Goal: Transaction & Acquisition: Purchase product/service

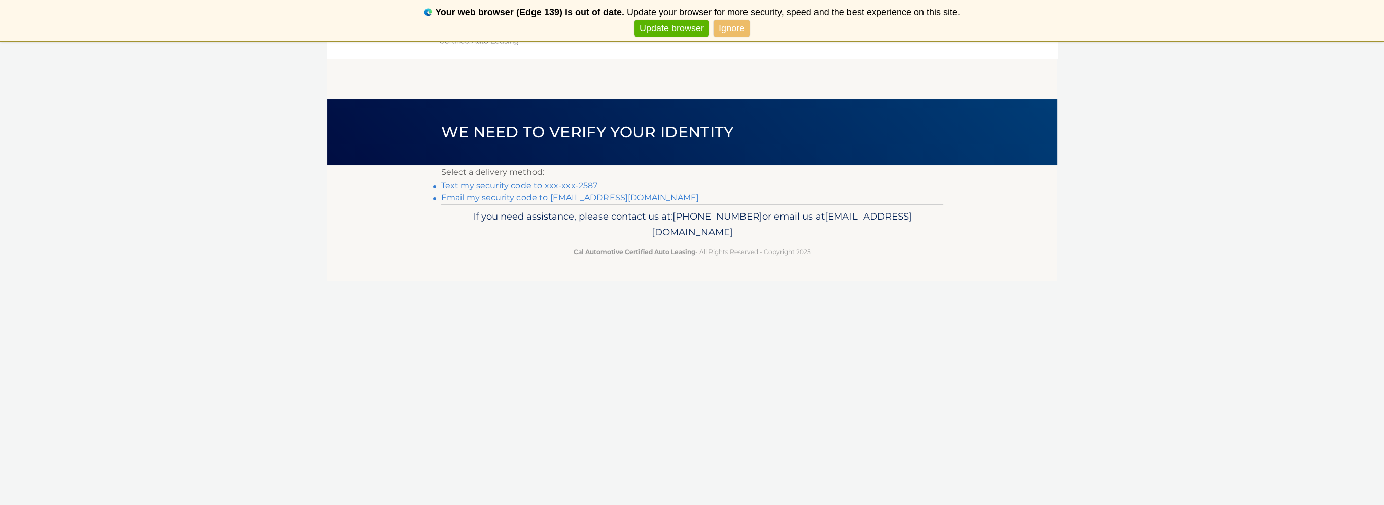
click at [588, 187] on link "Text my security code to xxx-xxx-2587" at bounding box center [519, 186] width 157 height 10
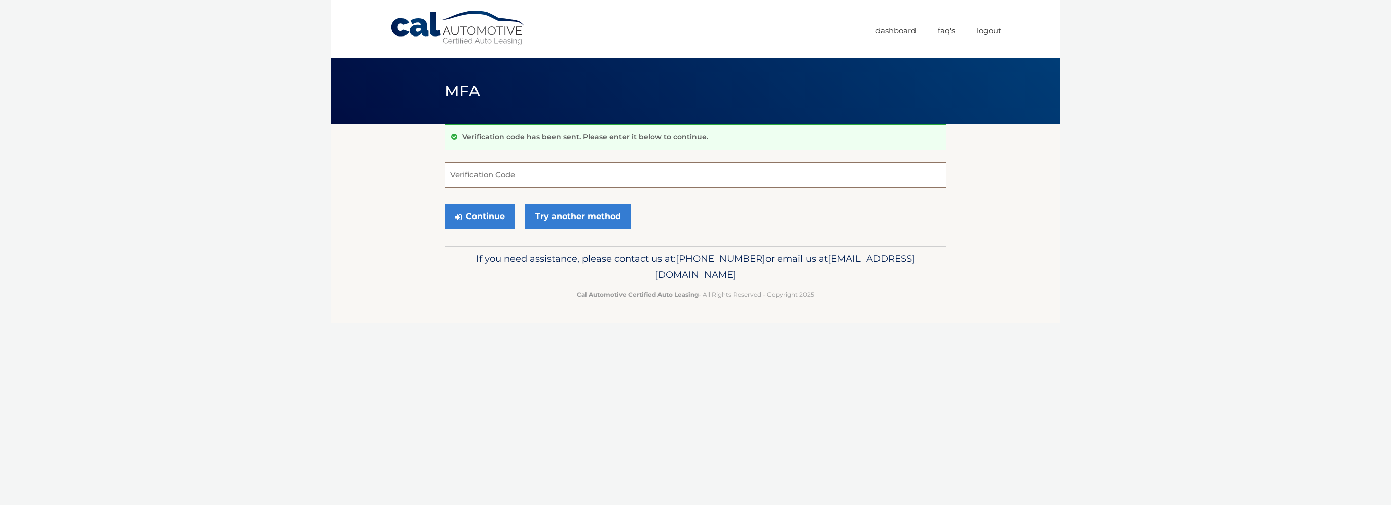
click at [583, 178] on input "Verification Code" at bounding box center [696, 174] width 502 height 25
type input "832587"
click at [445, 204] on button "Continue" at bounding box center [480, 216] width 70 height 25
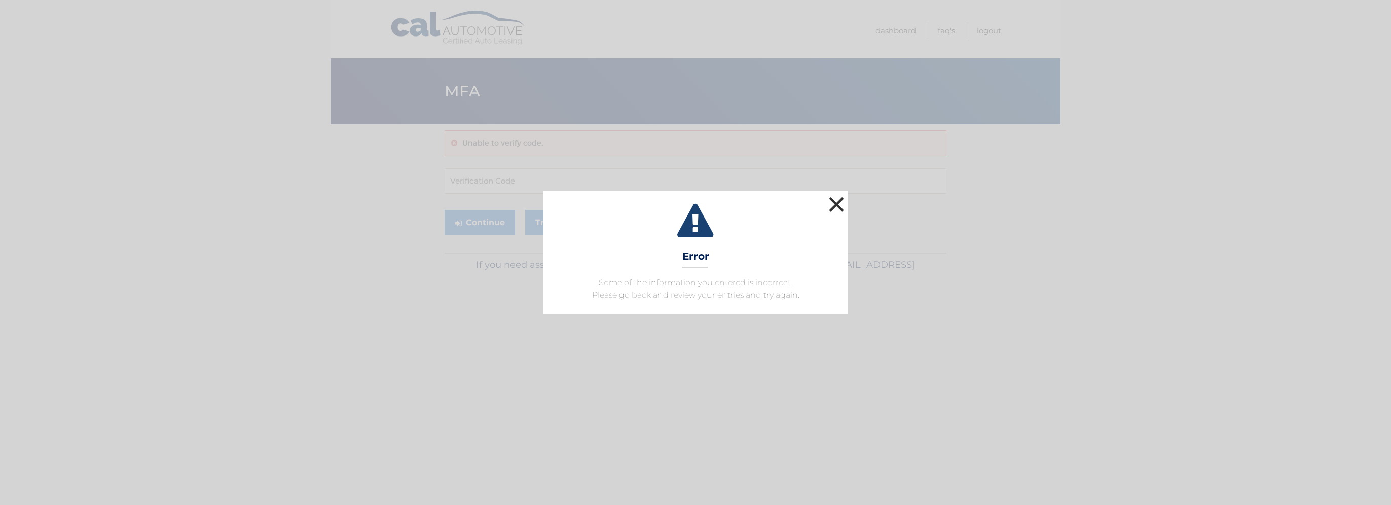
click at [839, 204] on button "×" at bounding box center [837, 204] width 20 height 20
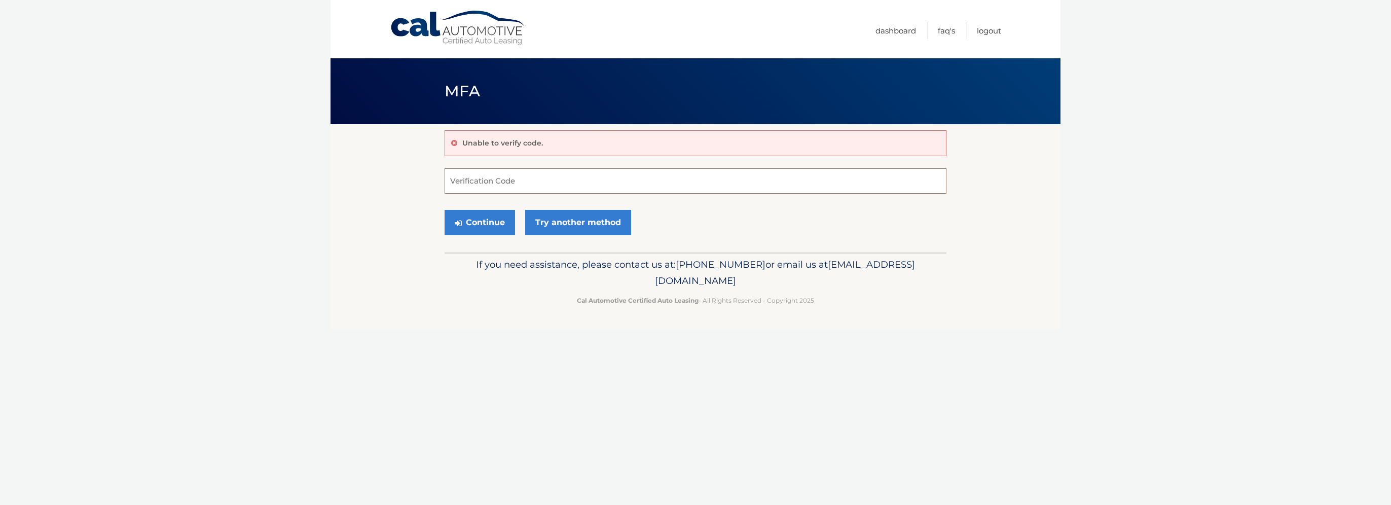
click at [552, 172] on input "Verification Code" at bounding box center [696, 180] width 502 height 25
click at [499, 219] on button "Continue" at bounding box center [480, 222] width 70 height 25
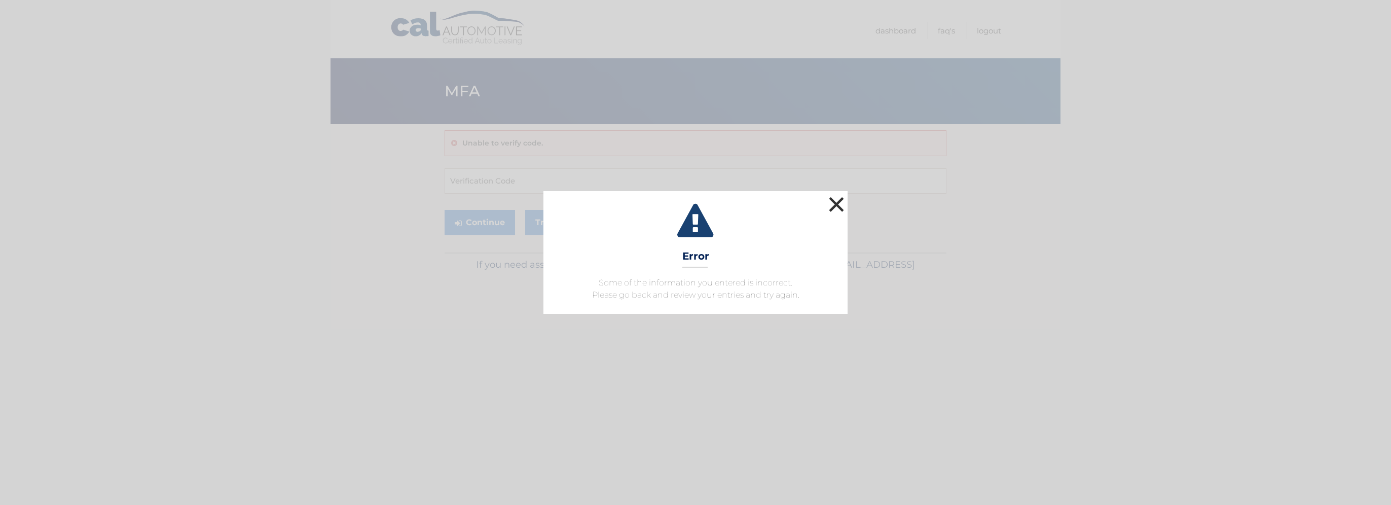
click at [840, 202] on button "×" at bounding box center [837, 204] width 20 height 20
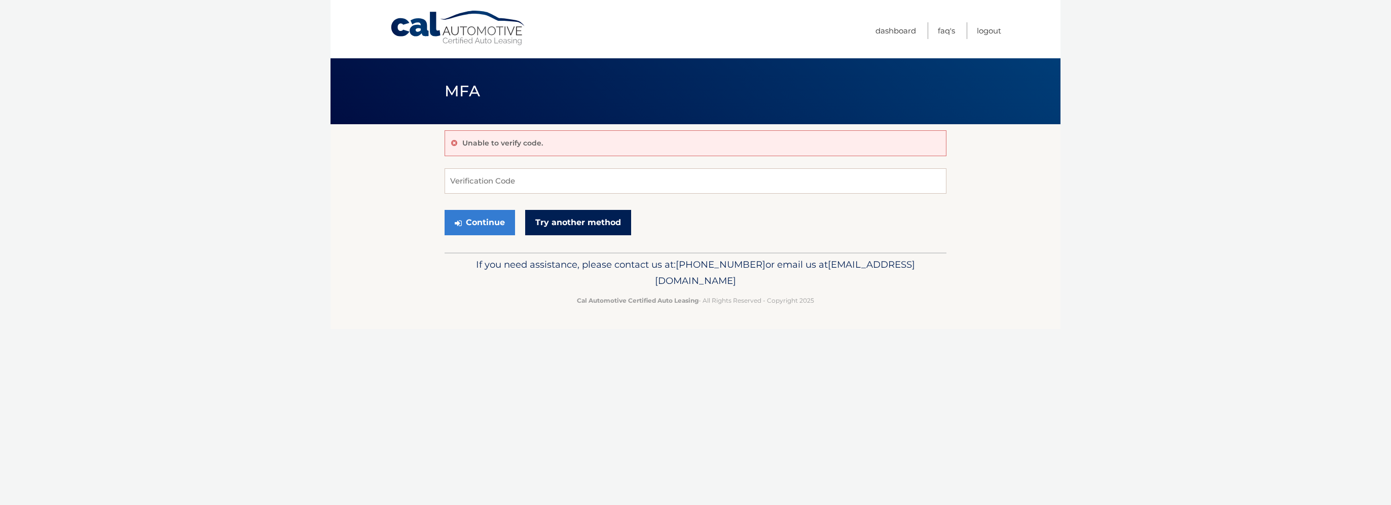
click at [562, 221] on link "Try another method" at bounding box center [578, 222] width 106 height 25
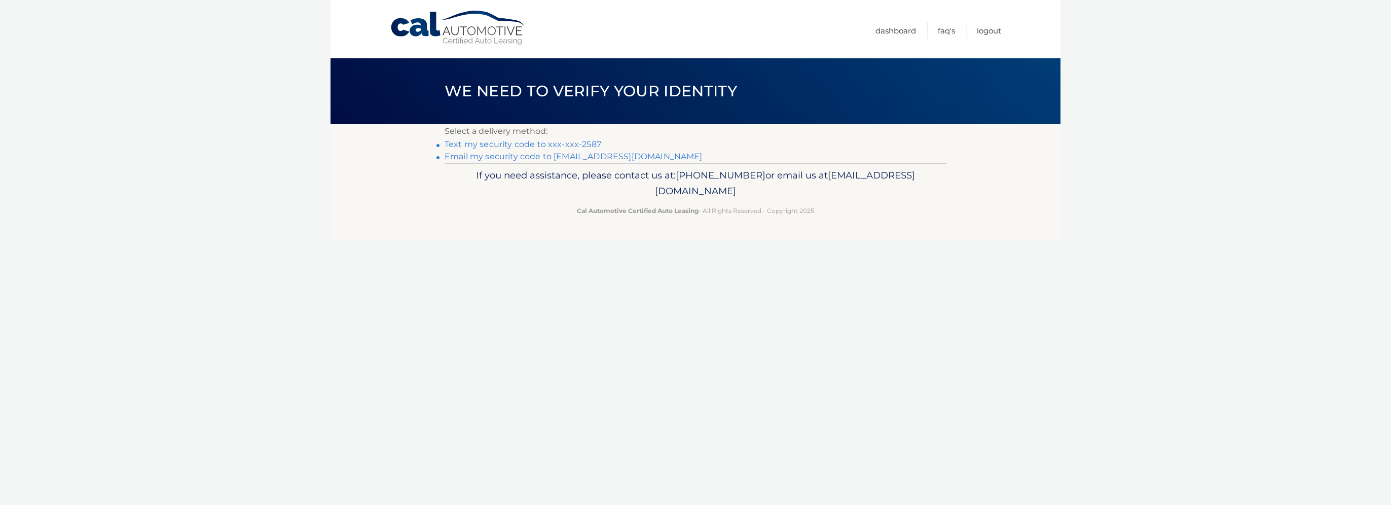
click at [564, 142] on link "Text my security code to xxx-xxx-2587" at bounding box center [523, 144] width 157 height 10
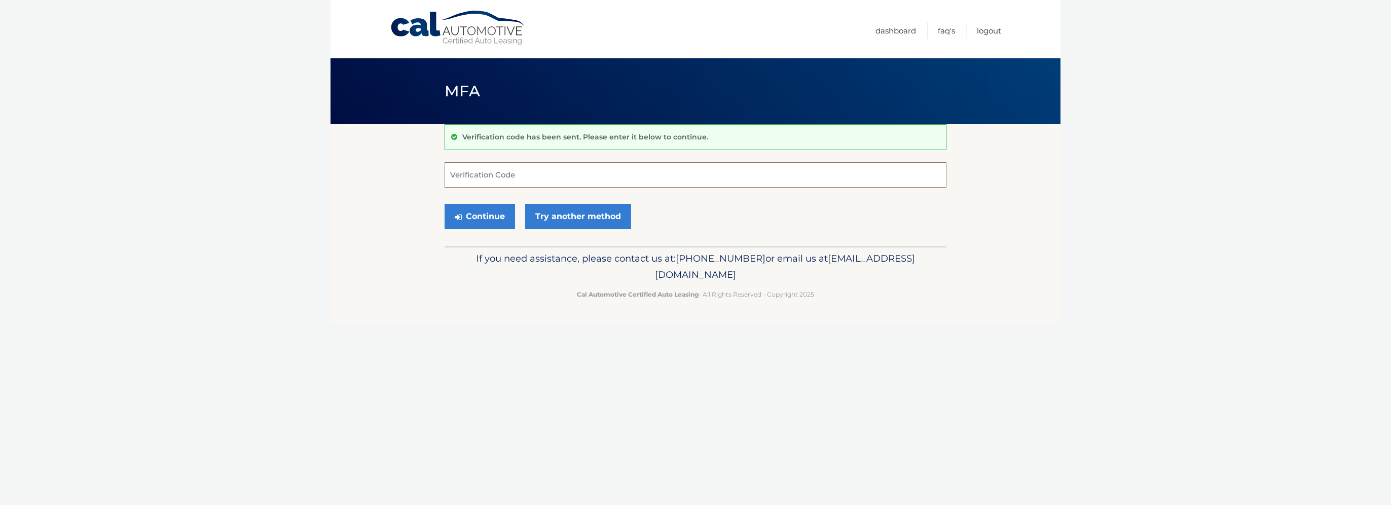
click at [544, 181] on input "Verification Code" at bounding box center [696, 174] width 502 height 25
click at [521, 169] on input "Verification Code" at bounding box center [696, 174] width 502 height 25
type input "239843"
click at [445, 204] on button "Continue" at bounding box center [480, 216] width 70 height 25
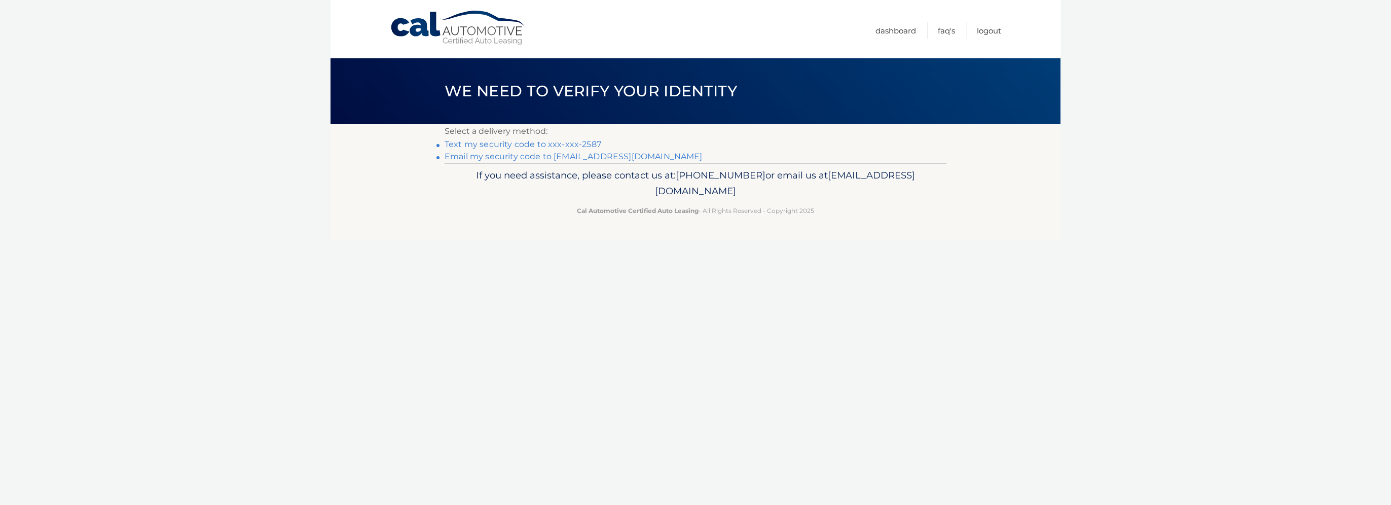
click at [584, 142] on link "Text my security code to xxx-xxx-2587" at bounding box center [523, 144] width 157 height 10
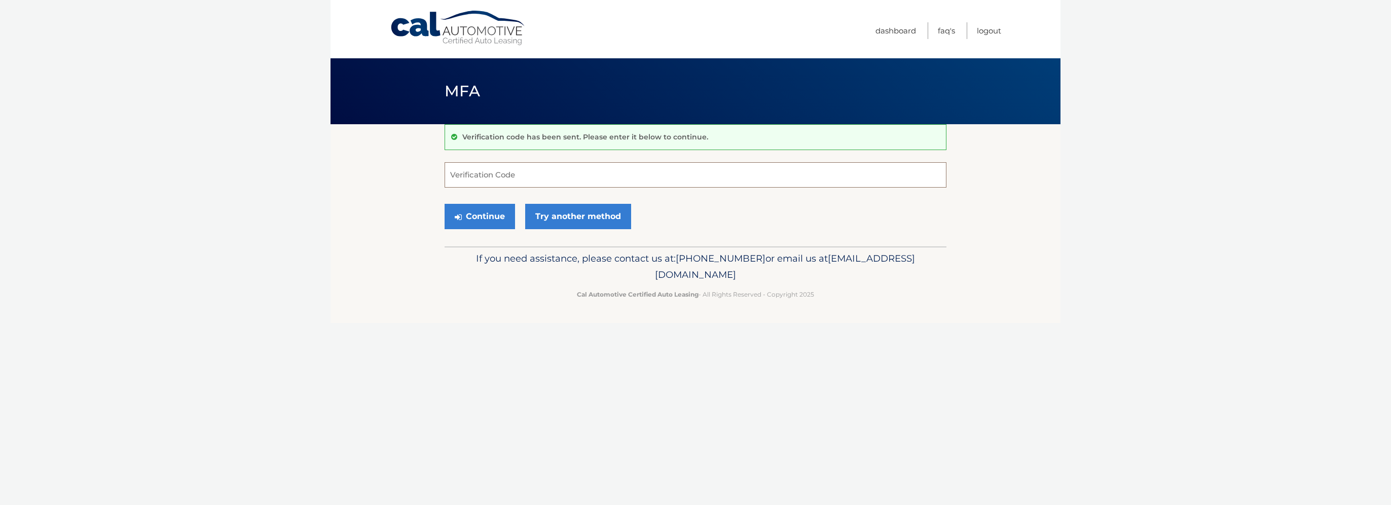
click at [577, 168] on input "Verification Code" at bounding box center [696, 174] width 502 height 25
type input "204635"
click at [445, 204] on button "Continue" at bounding box center [480, 216] width 70 height 25
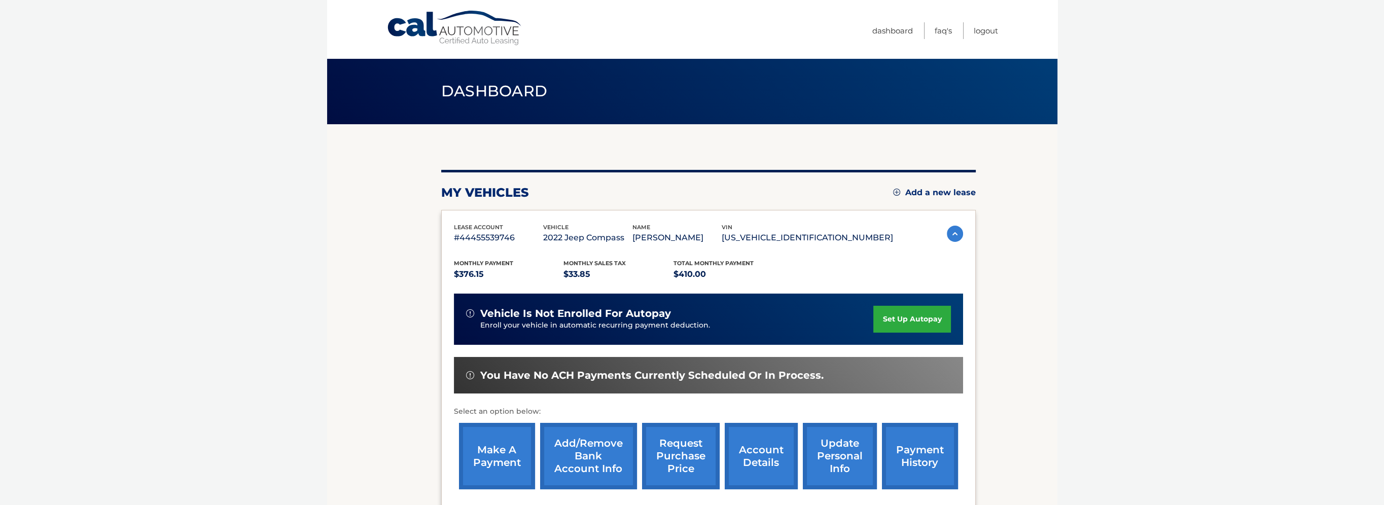
scroll to position [101, 0]
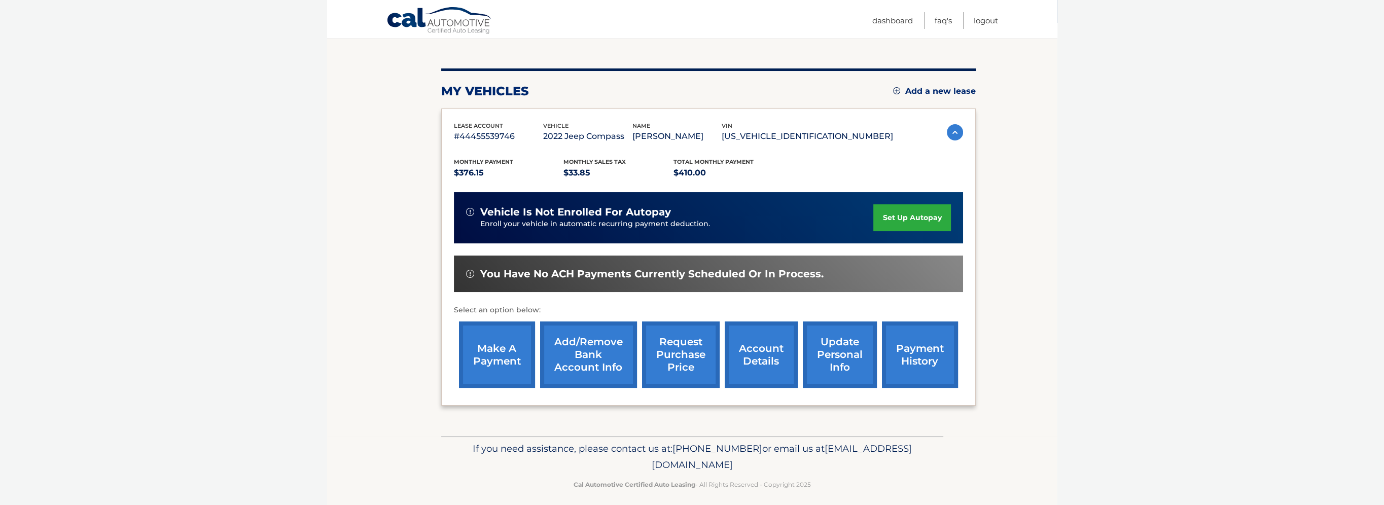
click at [500, 349] on link "make a payment" at bounding box center [497, 354] width 76 height 66
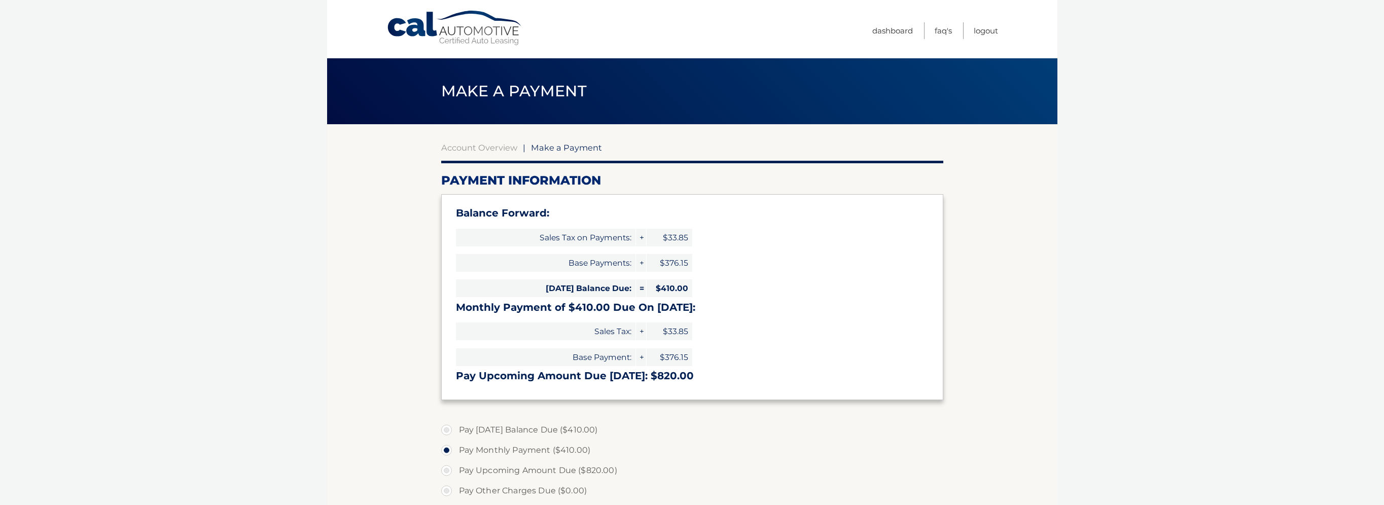
select select "YWU3YjU0NWUtYmY2MS00ZGE0LWE3MzAtNmFmN2JmZjFiMGE5"
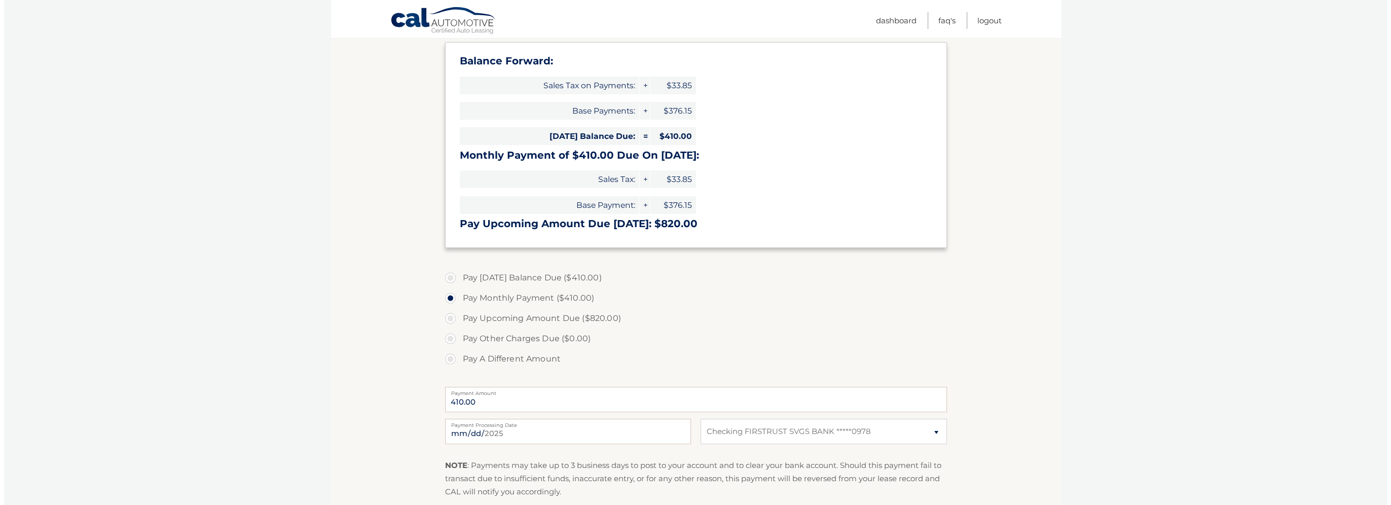
scroll to position [254, 0]
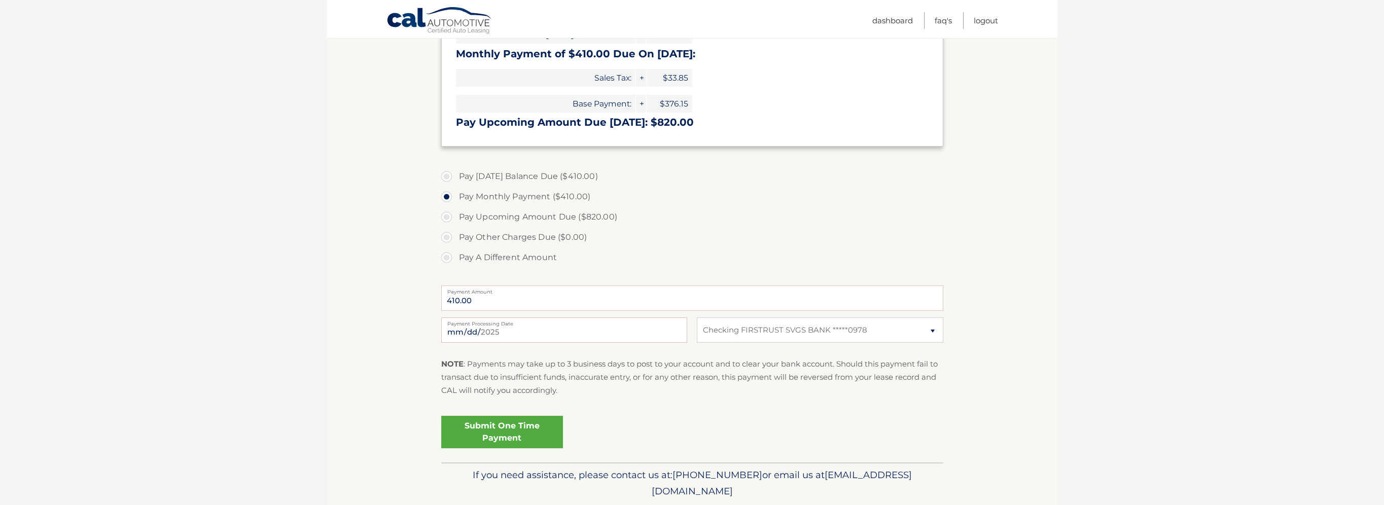
click at [531, 429] on link "Submit One Time Payment" at bounding box center [502, 432] width 122 height 32
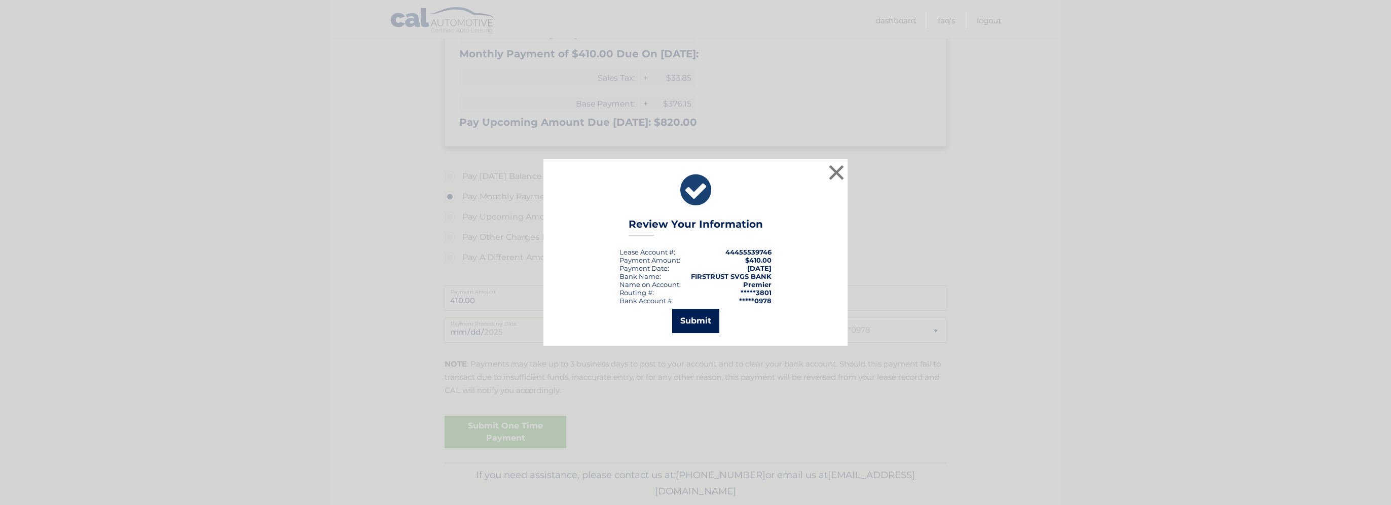
click at [691, 318] on button "Submit" at bounding box center [695, 321] width 47 height 24
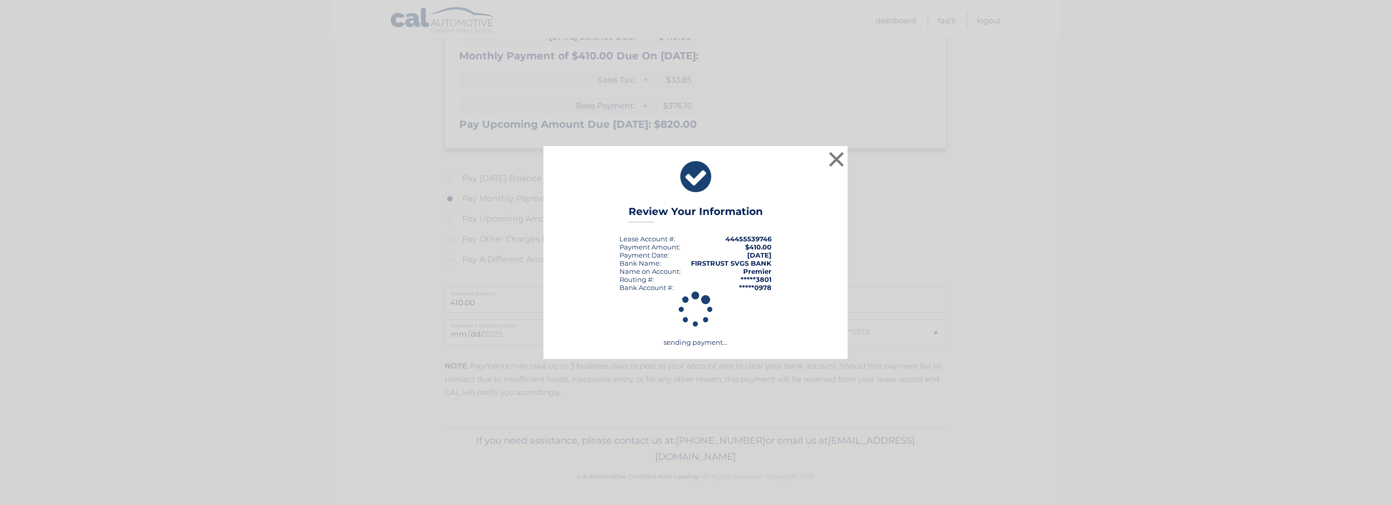
scroll to position [251, 0]
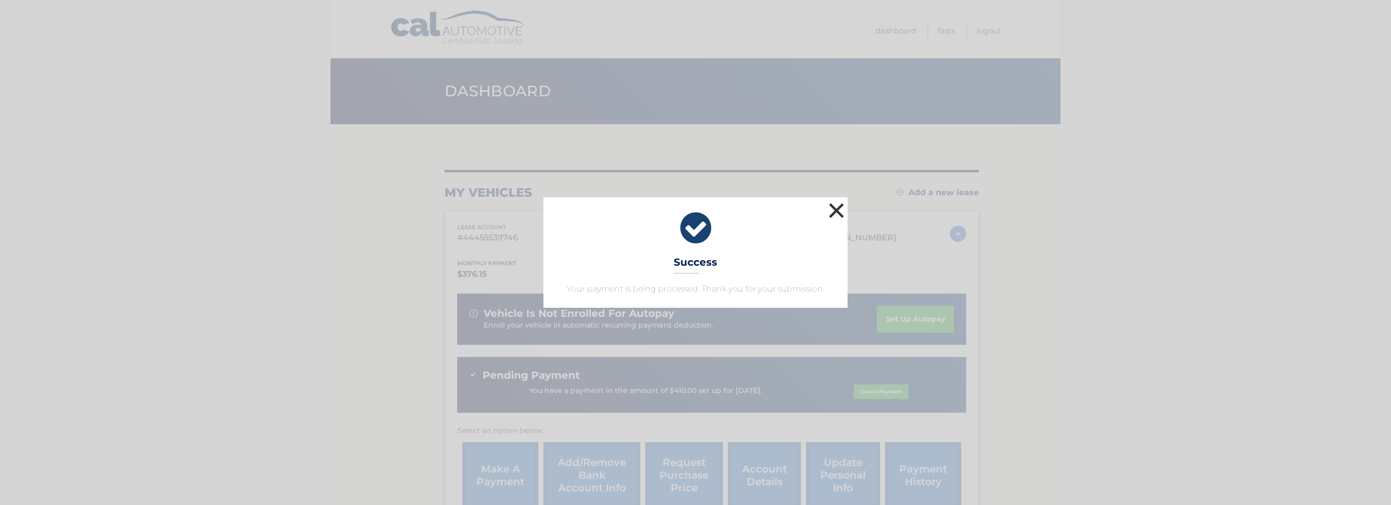
click at [839, 211] on button "×" at bounding box center [837, 210] width 20 height 20
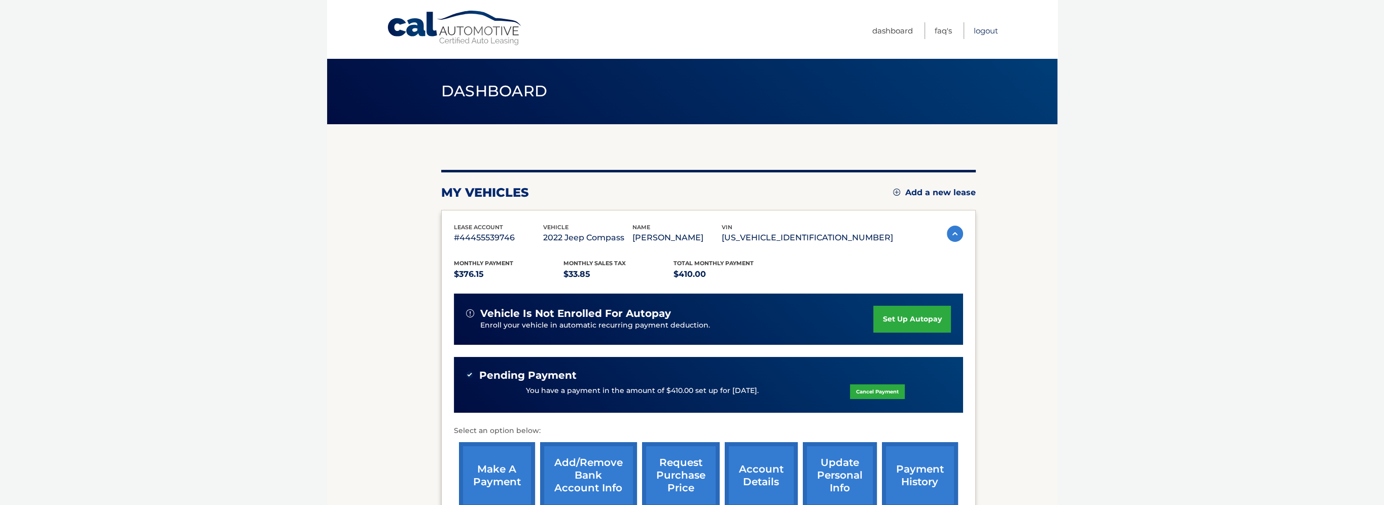
click at [982, 30] on link "Logout" at bounding box center [986, 30] width 24 height 17
